Goal: Find specific page/section: Find specific page/section

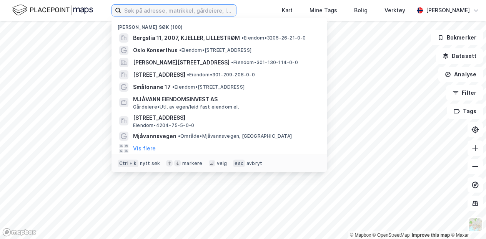
click at [212, 8] on input at bounding box center [178, 11] width 115 height 12
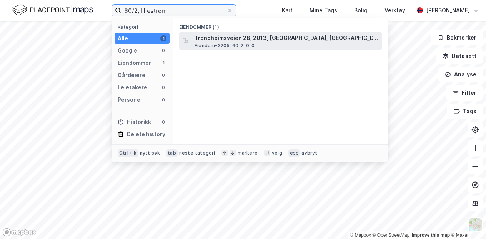
type input "60/2, lillestrøm"
click at [271, 45] on div "Trondheimsveien 28, 2013, [GEOGRAPHIC_DATA], LILLESTRØM Eiendom • 3205-60-2-0-0" at bounding box center [287, 40] width 186 height 15
